Goal: Task Accomplishment & Management: Manage account settings

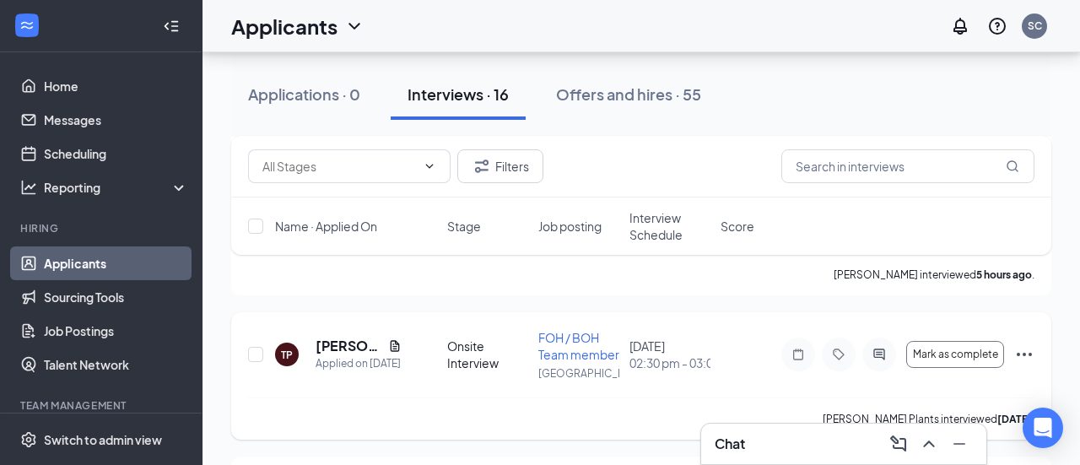
scroll to position [1777, 0]
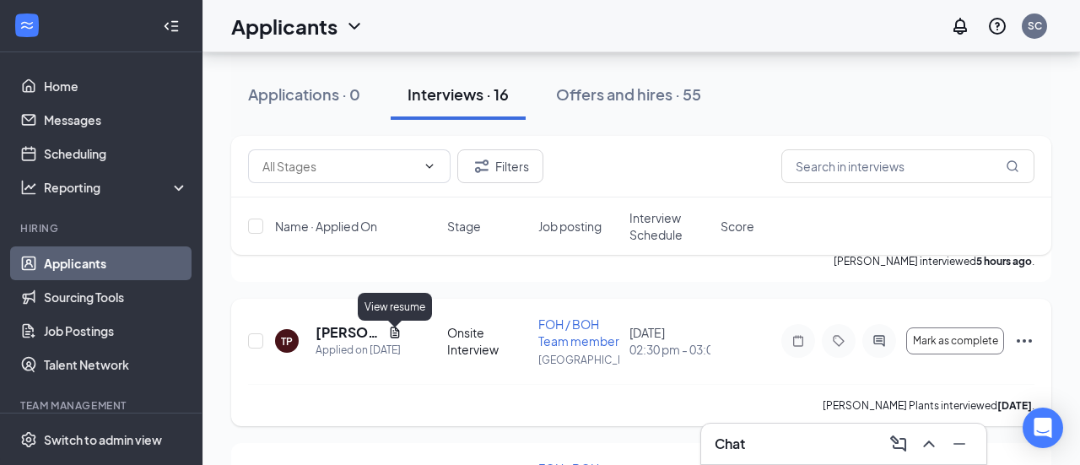
click at [394, 338] on icon "Document" at bounding box center [394, 332] width 13 height 13
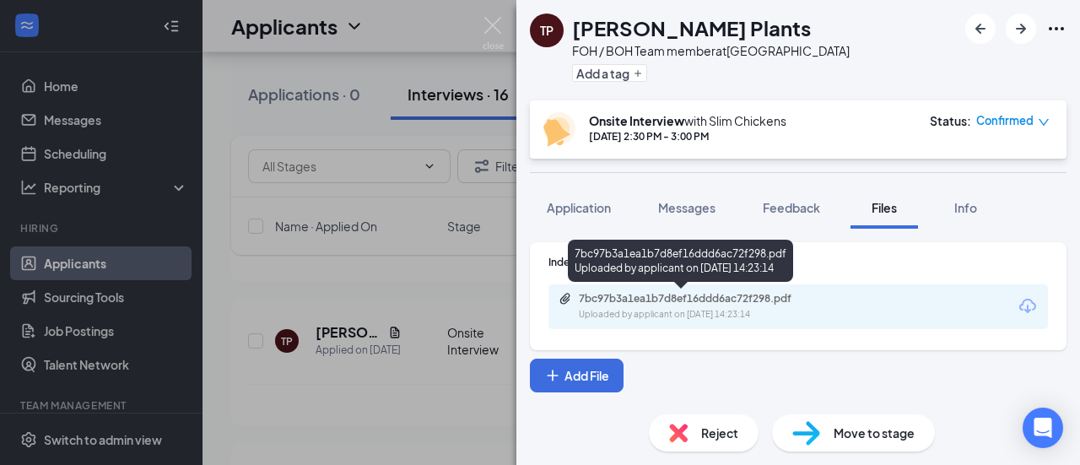
click at [666, 302] on div "7bc97b3a1ea1b7d8ef16ddd6ac72f298.pdf" at bounding box center [697, 298] width 236 height 13
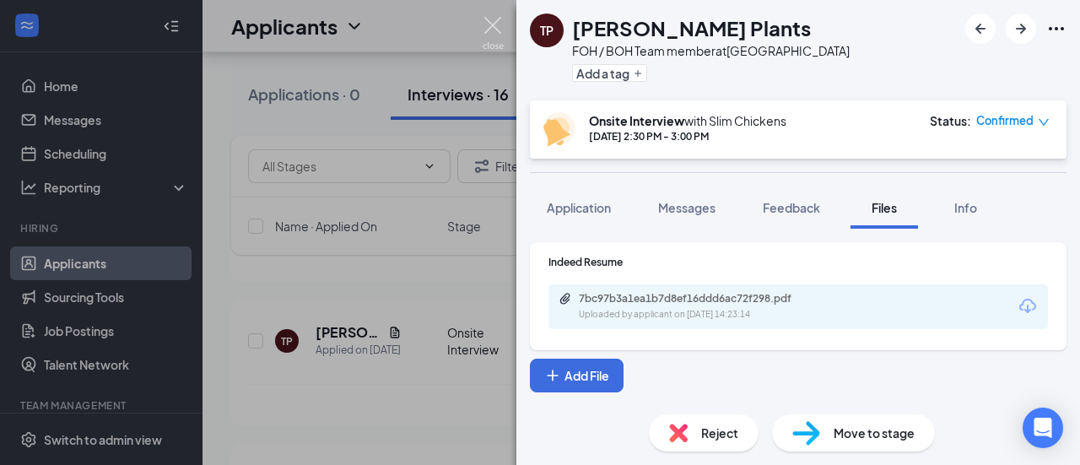
click at [494, 19] on img at bounding box center [493, 33] width 21 height 33
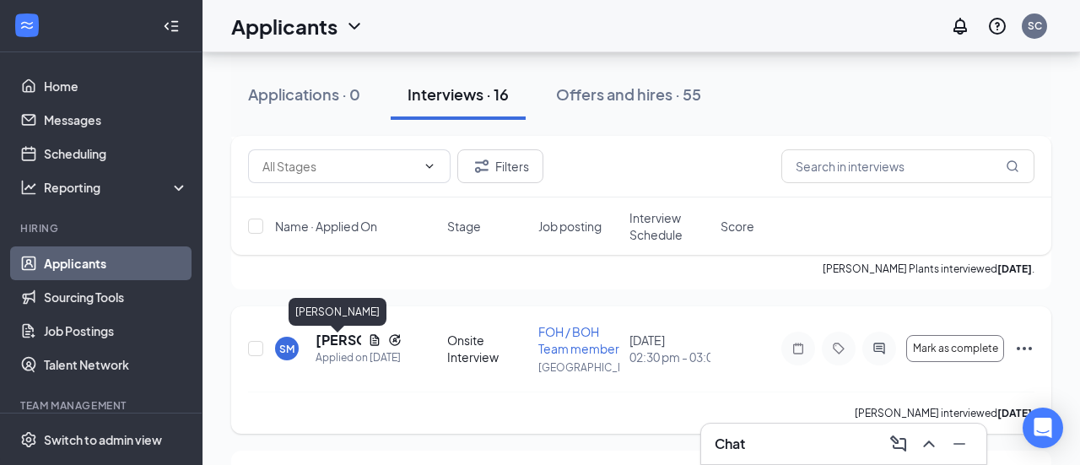
scroll to position [1912, 0]
click at [1024, 351] on icon "Ellipses" at bounding box center [1024, 349] width 15 height 3
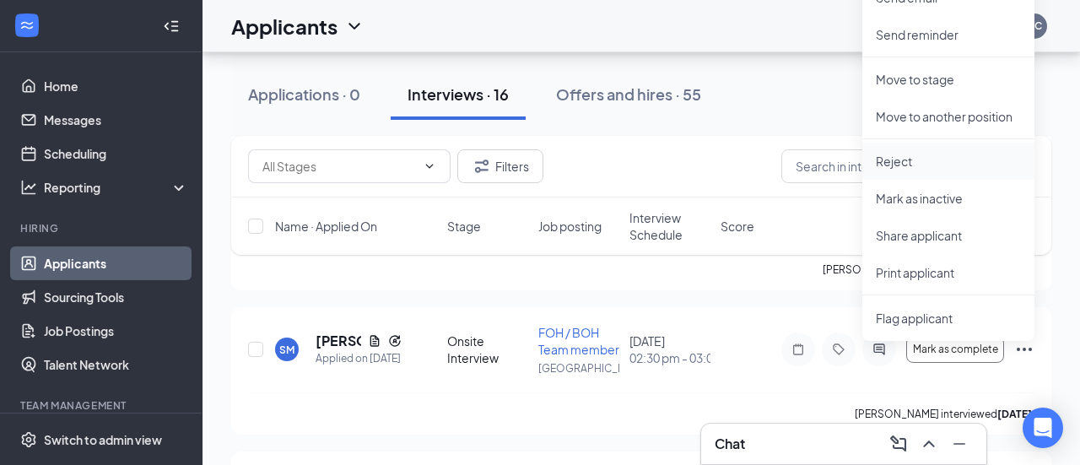
click at [968, 149] on li "Reject" at bounding box center [948, 161] width 172 height 37
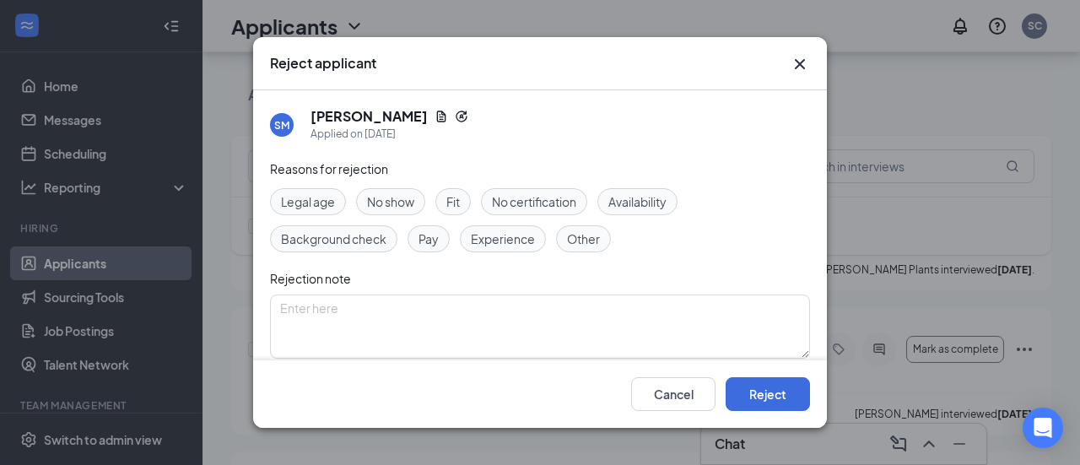
click at [392, 198] on span "No show" at bounding box center [390, 201] width 47 height 19
click at [768, 384] on button "Reject" at bounding box center [768, 394] width 84 height 34
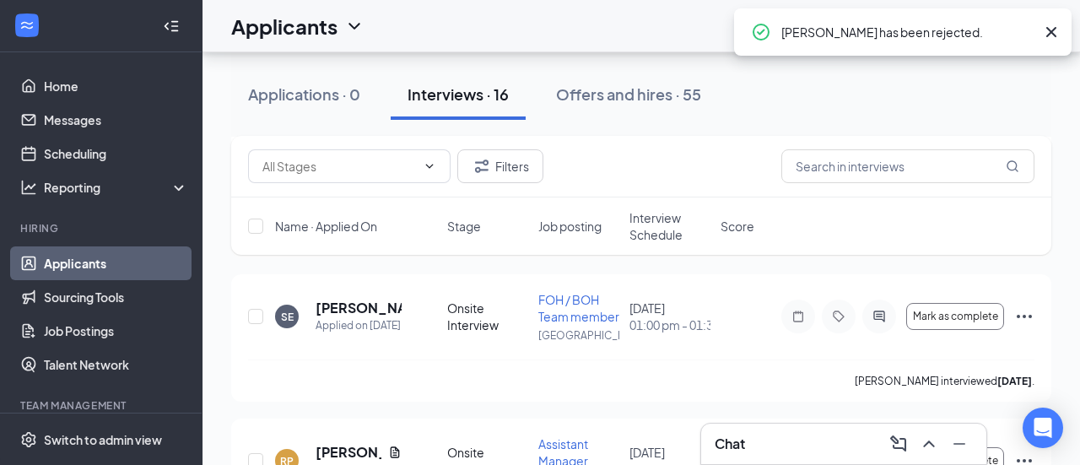
scroll to position [1945, 0]
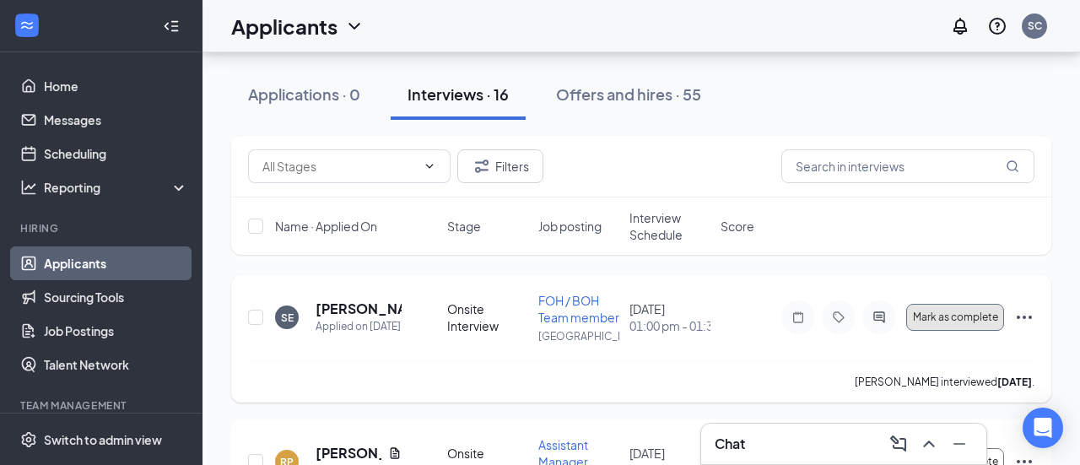
click at [1001, 316] on button "Mark as complete" at bounding box center [955, 317] width 98 height 27
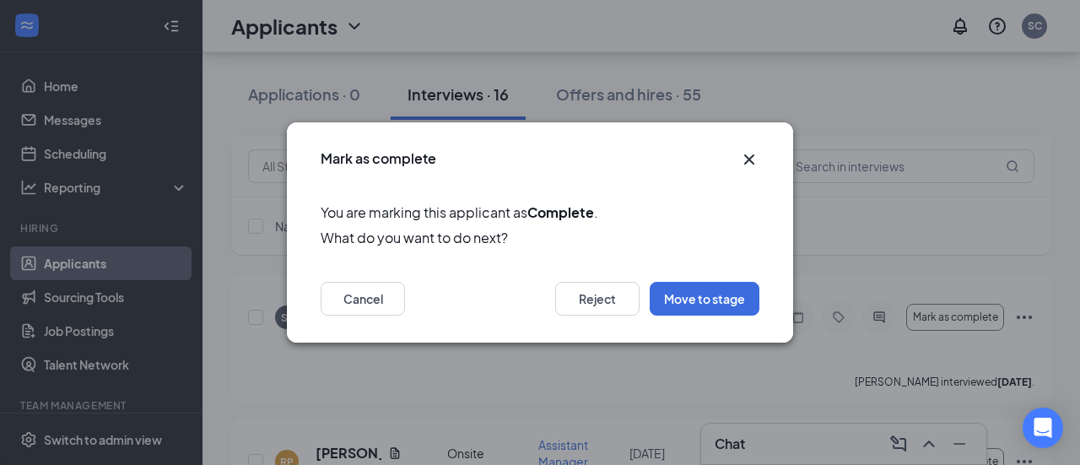
click at [751, 152] on icon "Cross" at bounding box center [749, 159] width 20 height 20
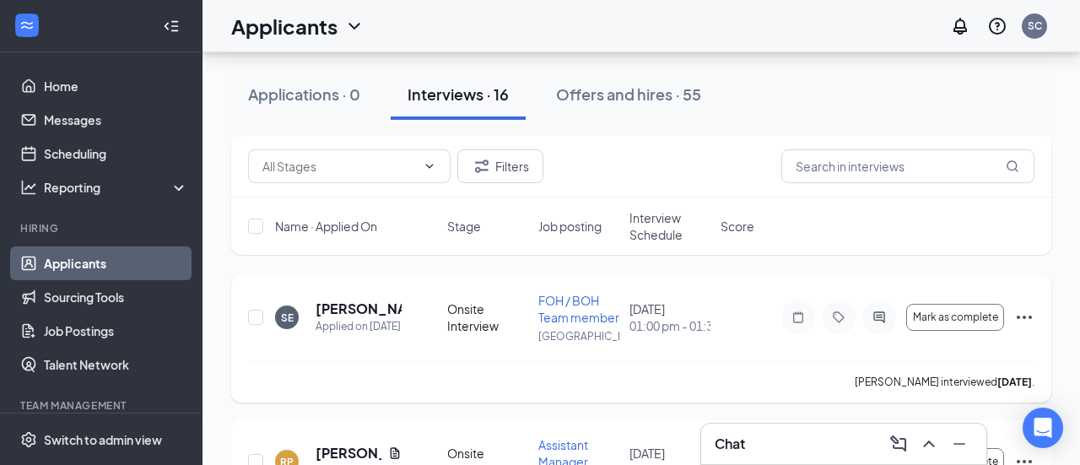
click at [1017, 326] on icon "Ellipses" at bounding box center [1024, 317] width 20 height 20
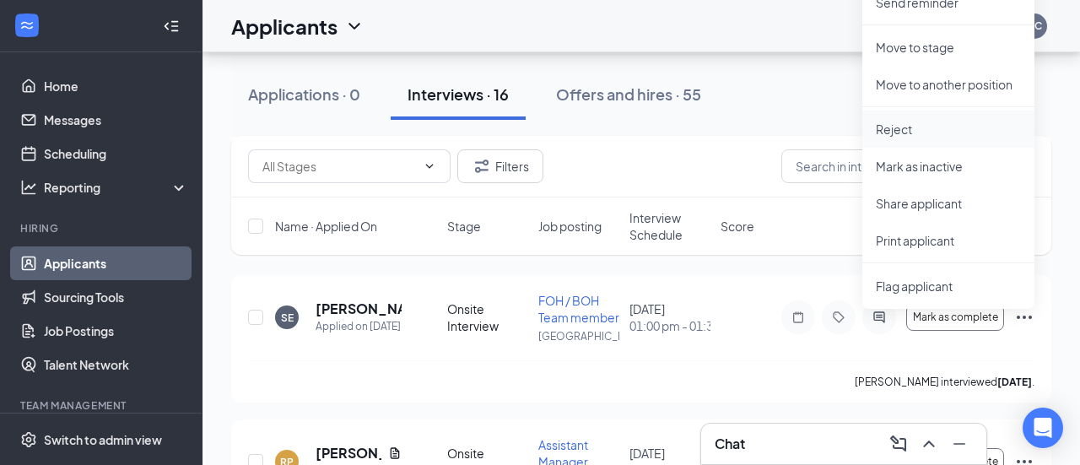
click at [953, 122] on p "Reject" at bounding box center [948, 129] width 145 height 17
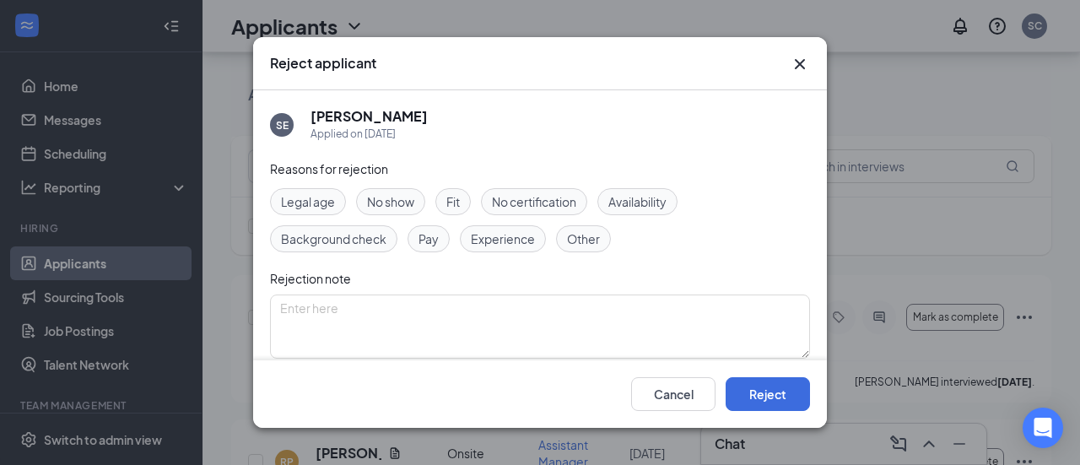
click at [407, 199] on span "No show" at bounding box center [390, 201] width 47 height 19
click at [785, 391] on button "Reject" at bounding box center [768, 394] width 84 height 34
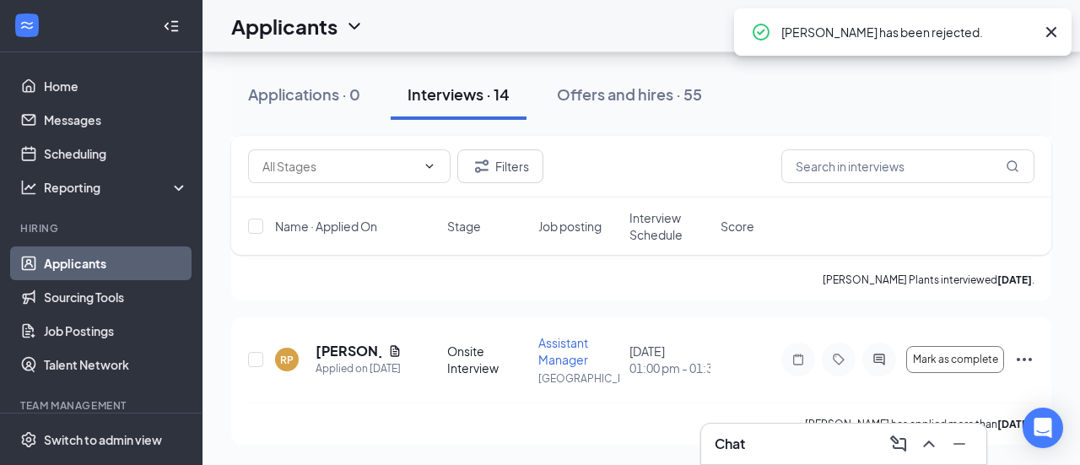
scroll to position [1907, 0]
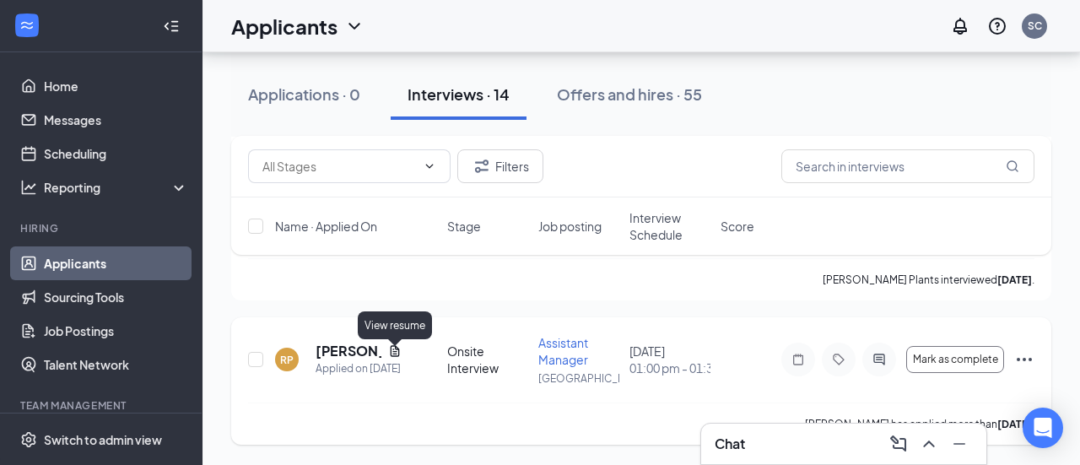
click at [390, 353] on icon "Document" at bounding box center [394, 350] width 13 height 13
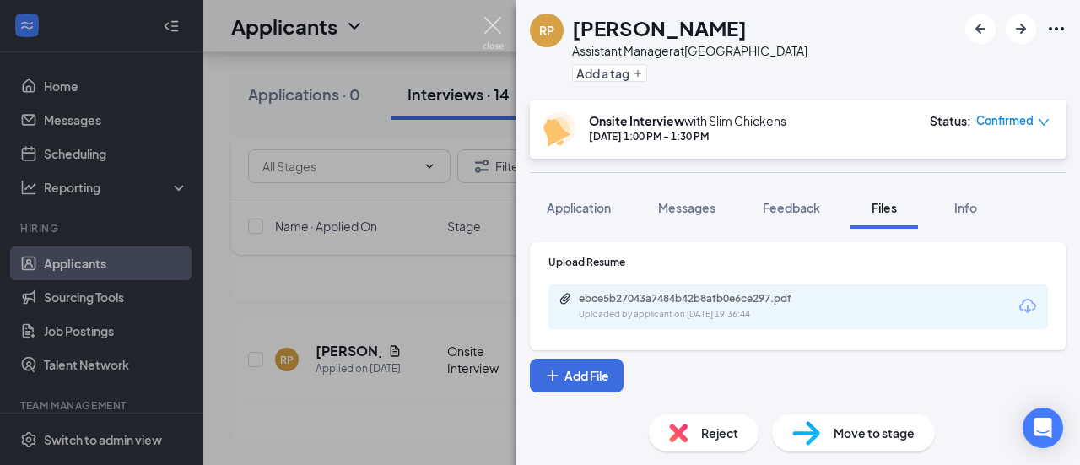
click at [499, 22] on img at bounding box center [493, 33] width 21 height 33
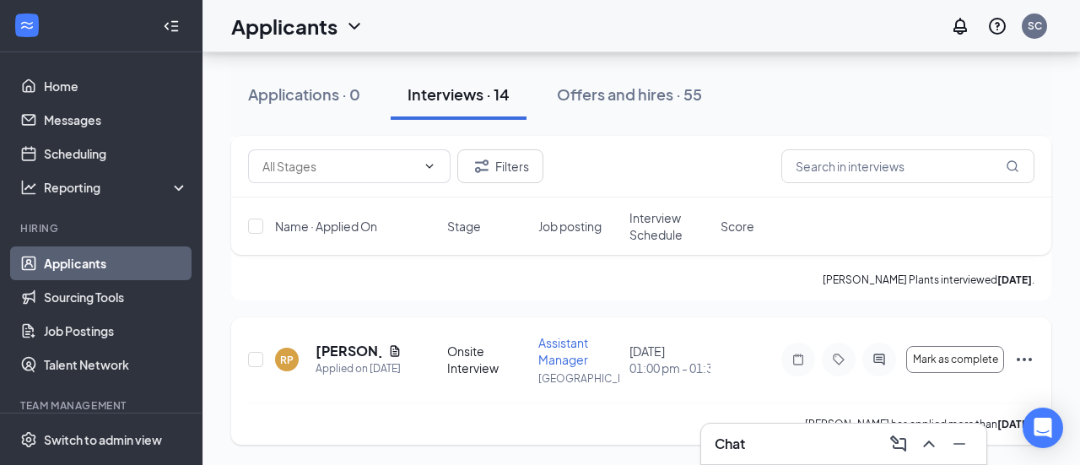
click at [1034, 359] on div "RP [PERSON_NAME] Applied on [DATE] Onsite Interview Assistant Manager [GEOGRAPH…" at bounding box center [641, 380] width 820 height 127
click at [1029, 360] on icon "Ellipses" at bounding box center [1024, 359] width 15 height 3
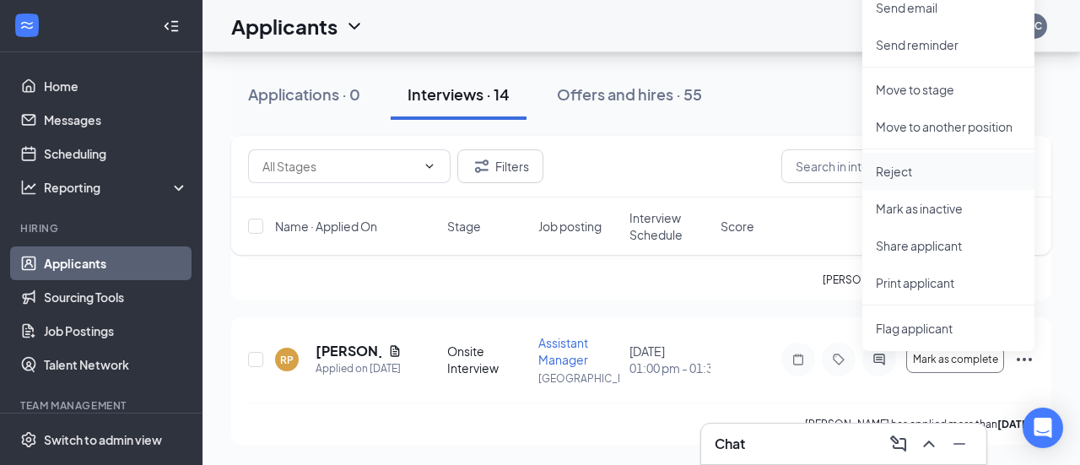
click at [966, 174] on p "Reject" at bounding box center [948, 171] width 145 height 17
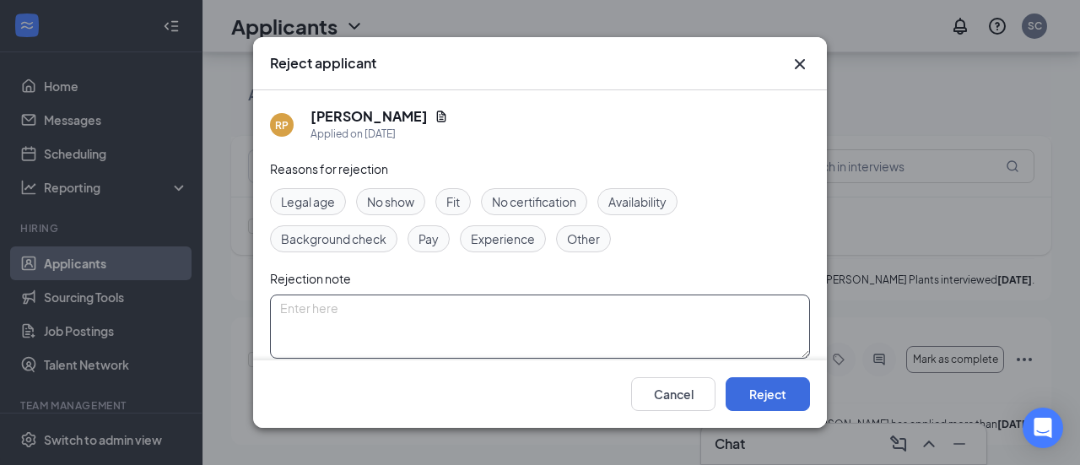
click at [491, 315] on textarea at bounding box center [540, 326] width 540 height 64
click at [312, 311] on textarea "has reschedled" at bounding box center [540, 326] width 540 height 64
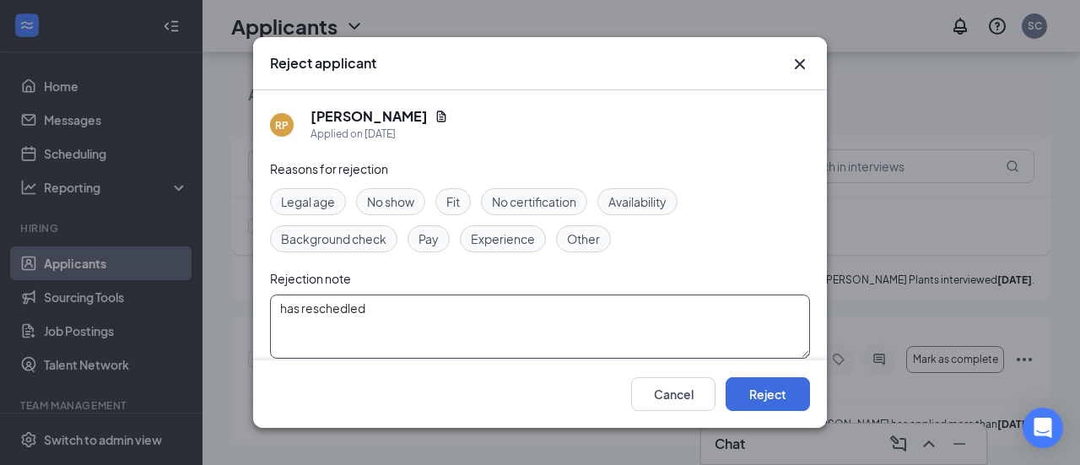
click at [312, 311] on textarea "has reschedled" at bounding box center [540, 326] width 540 height 64
click at [391, 316] on textarea "has reschedled" at bounding box center [540, 326] width 540 height 64
click at [402, 316] on textarea "has rescheduled like 3 times" at bounding box center [540, 326] width 540 height 64
click at [360, 317] on textarea "has rescheduled like 4 times" at bounding box center [540, 326] width 540 height 64
click at [358, 311] on textarea "has rescheduled like 4 times" at bounding box center [540, 326] width 540 height 64
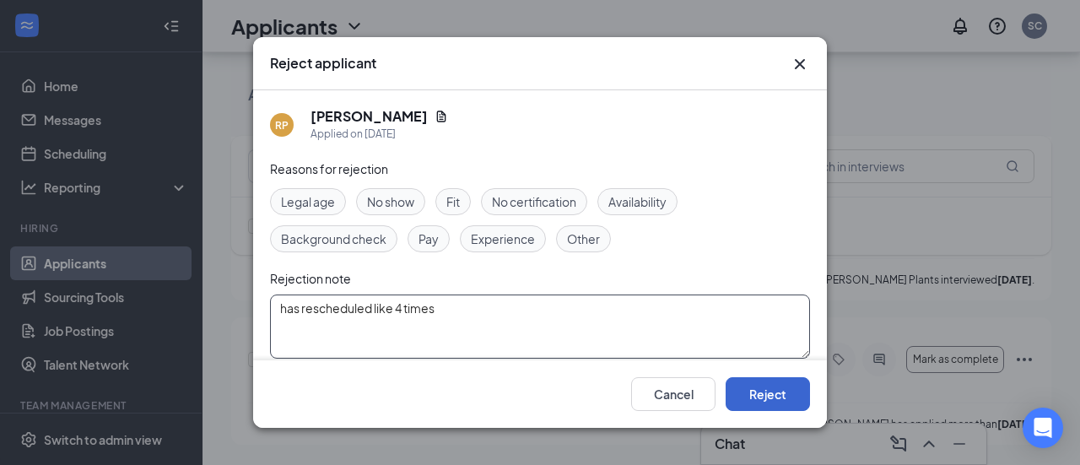
type textarea "has rescheduled like 4 times"
click at [798, 390] on button "Reject" at bounding box center [768, 394] width 84 height 34
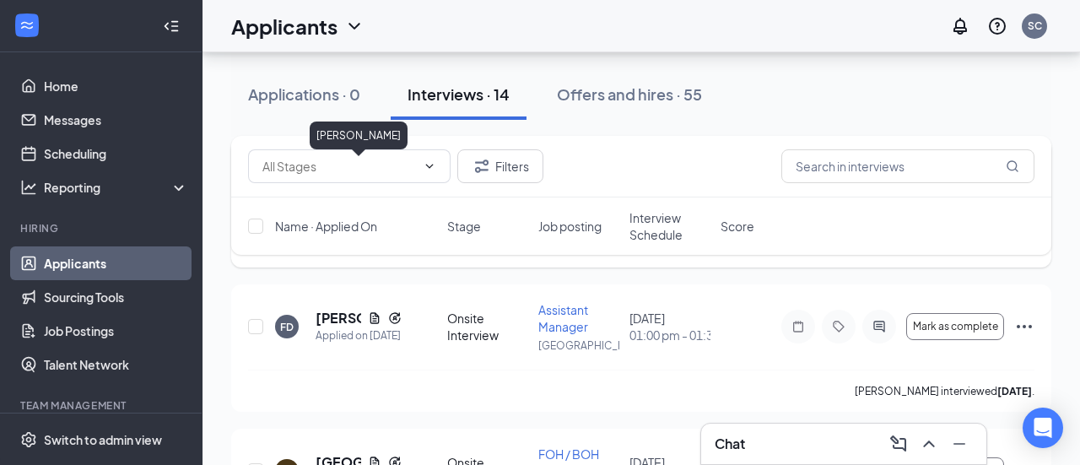
scroll to position [1357, 0]
click at [1024, 329] on icon "Ellipses" at bounding box center [1024, 327] width 15 height 3
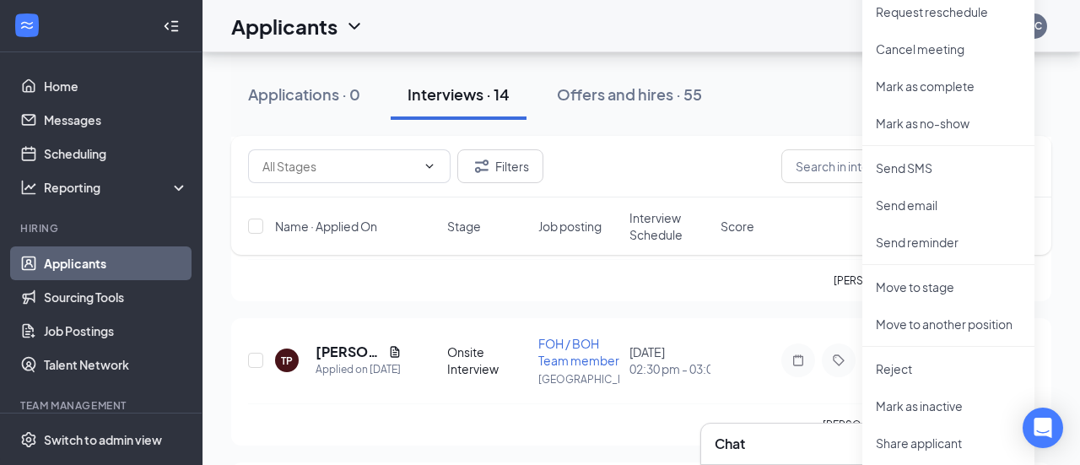
scroll to position [1763, 0]
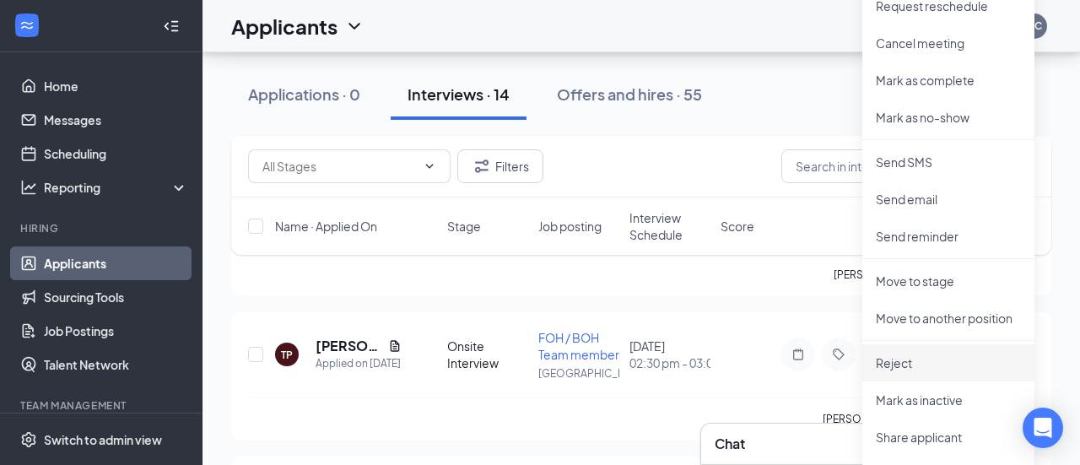
click at [984, 364] on p "Reject" at bounding box center [948, 362] width 145 height 17
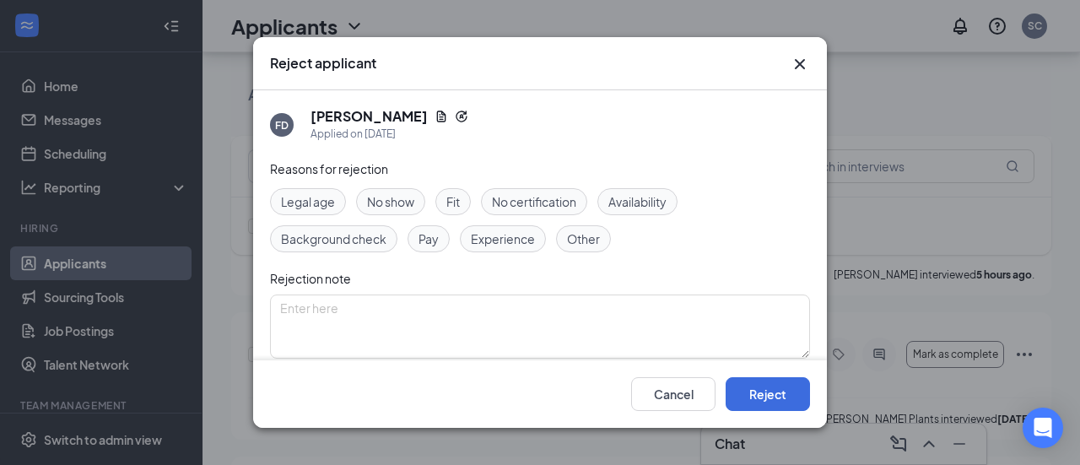
click at [405, 193] on span "No show" at bounding box center [390, 201] width 47 height 19
click at [792, 397] on button "Reject" at bounding box center [768, 394] width 84 height 34
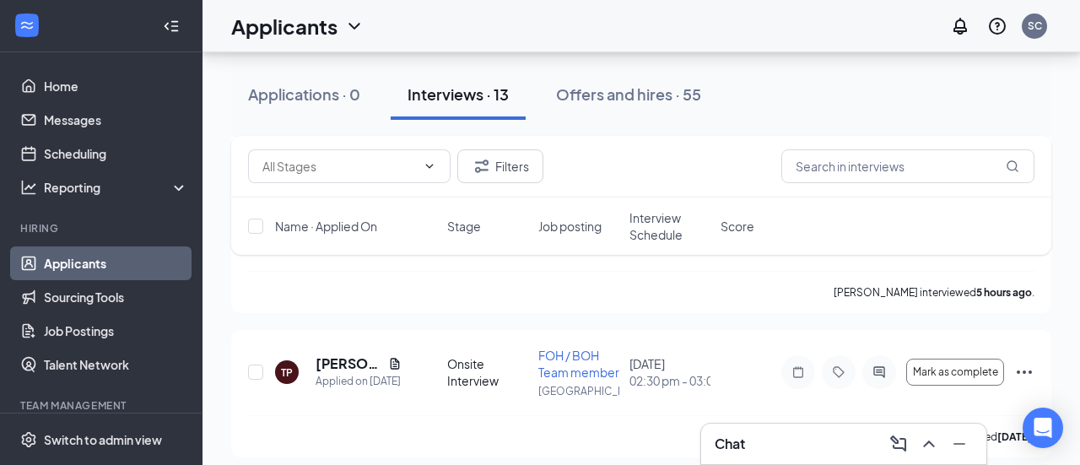
scroll to position [1618, 0]
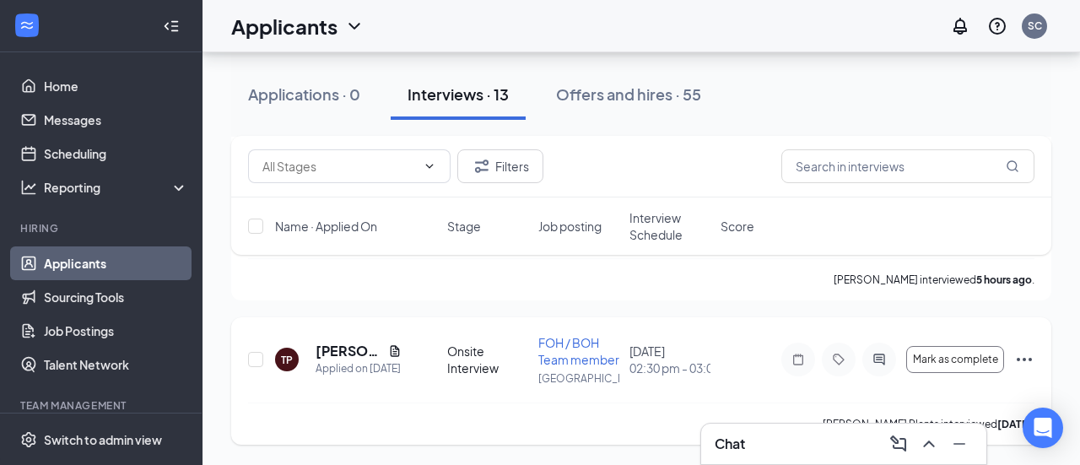
click at [1028, 359] on icon "Ellipses" at bounding box center [1024, 359] width 15 height 3
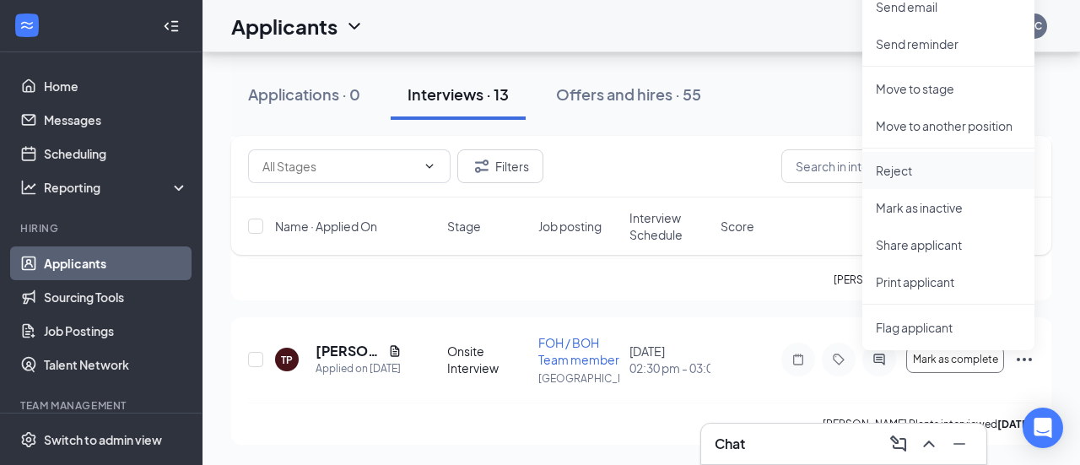
click at [986, 163] on p "Reject" at bounding box center [948, 170] width 145 height 17
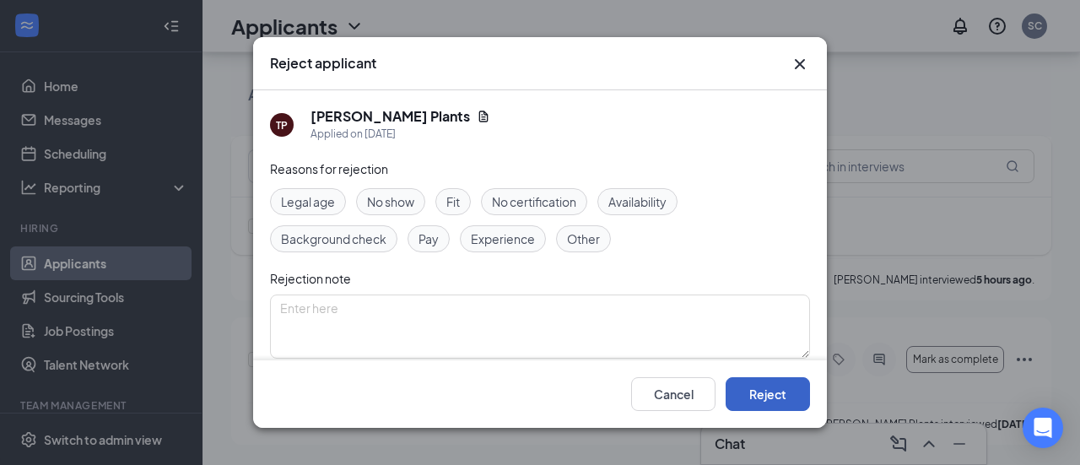
click at [769, 384] on button "Reject" at bounding box center [768, 394] width 84 height 34
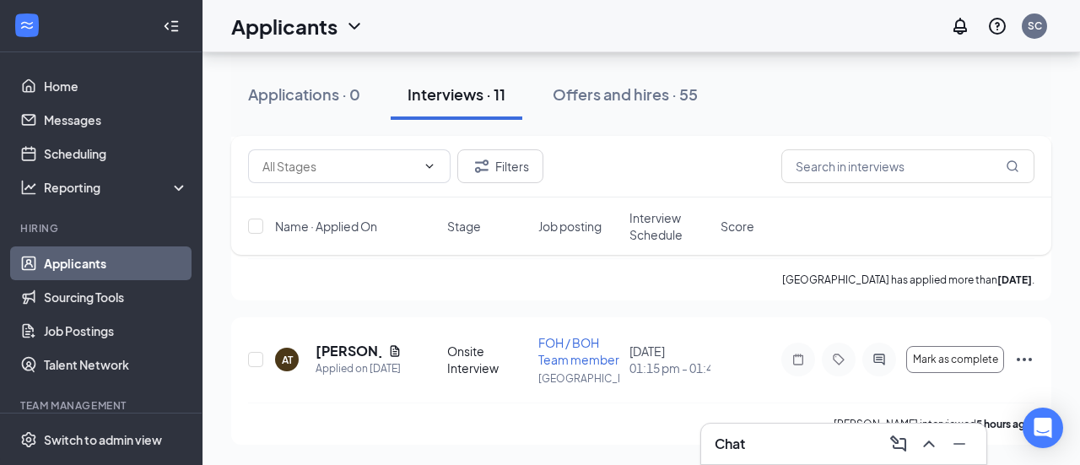
scroll to position [1470, 0]
